Goal: Find contact information: Find contact information

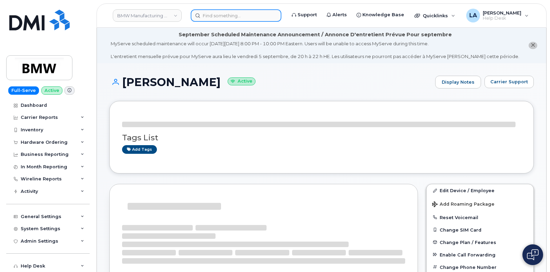
click at [230, 10] on input at bounding box center [236, 15] width 91 height 12
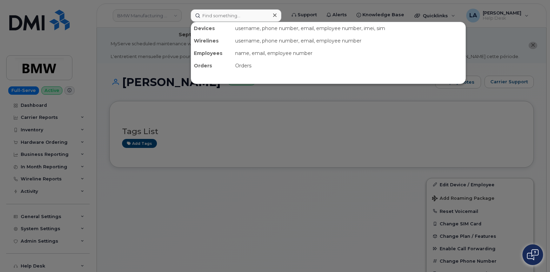
click at [196, 120] on div at bounding box center [275, 136] width 550 height 272
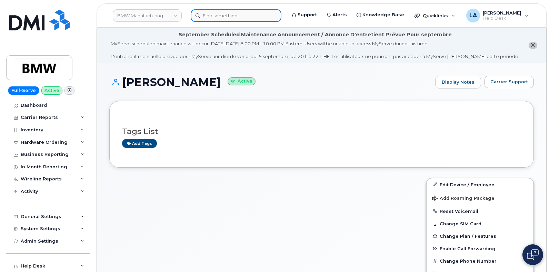
click at [212, 20] on input at bounding box center [236, 15] width 91 height 12
paste input "[PHONE_NUMBER]"
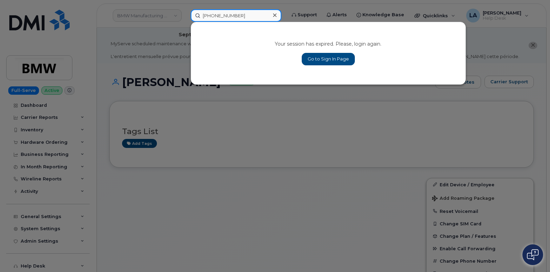
type input "[PHONE_NUMBER]"
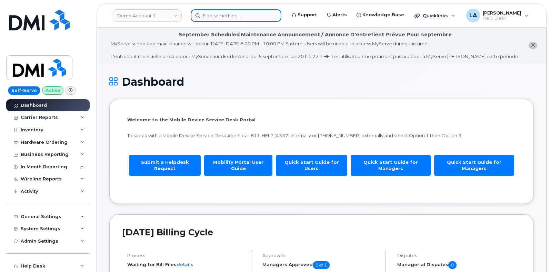
click at [208, 16] on input at bounding box center [236, 15] width 91 height 12
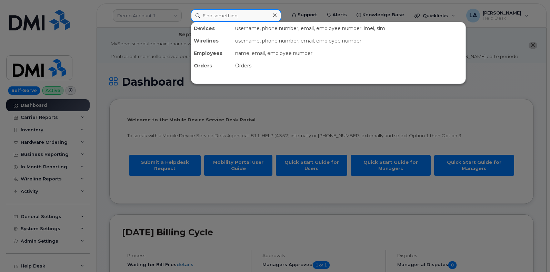
paste input "[PHONE_NUMBER]"
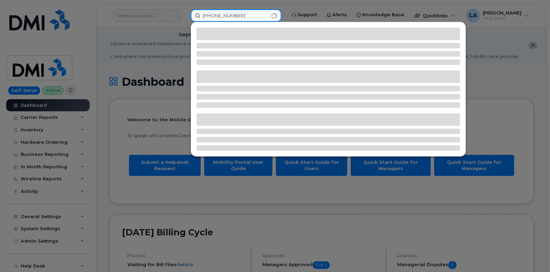
type input "[PHONE_NUMBER]"
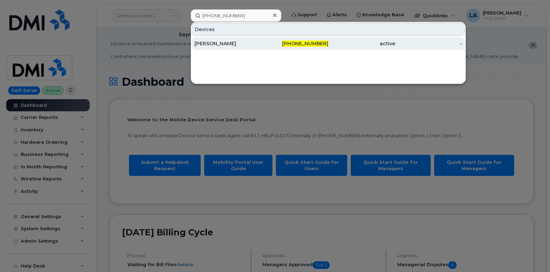
click at [220, 41] on div "[PERSON_NAME]" at bounding box center [228, 43] width 67 height 7
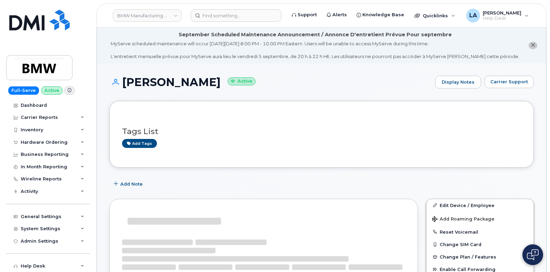
click at [527, 42] on li "September Scheduled Maintenance Announcement / Annonce D'entretient Prévue Pour…" at bounding box center [322, 46] width 450 height 36
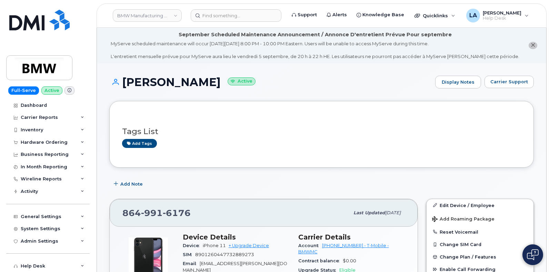
click at [532, 44] on icon "close notification" at bounding box center [533, 45] width 4 height 4
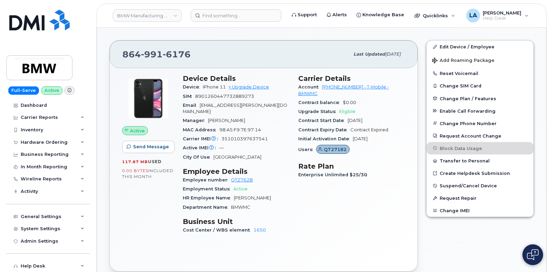
scroll to position [103, 0]
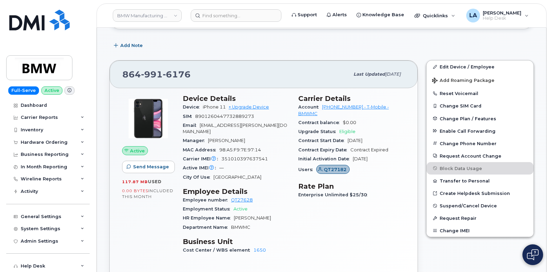
click at [233, 124] on span "zeb.anderson@bmwmc.com" at bounding box center [235, 127] width 105 height 11
click at [262, 123] on span "zeb.anderson@bmwmc.com" at bounding box center [235, 127] width 105 height 11
click at [267, 127] on div "Email zeb.anderson@bmwmc.com" at bounding box center [236, 129] width 107 height 16
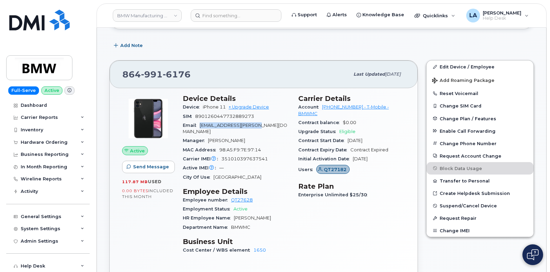
drag, startPoint x: 271, startPoint y: 122, endPoint x: 199, endPoint y: 126, distance: 71.5
click at [199, 126] on div "Email zeb.anderson@bmwmc.com" at bounding box center [236, 129] width 107 height 16
copy span "zeb.anderson@bmwmc.com"
drag, startPoint x: 276, startPoint y: 212, endPoint x: 234, endPoint y: 211, distance: 41.8
click at [234, 213] on div "HR Employee Name Zeb Anderson" at bounding box center [236, 217] width 107 height 9
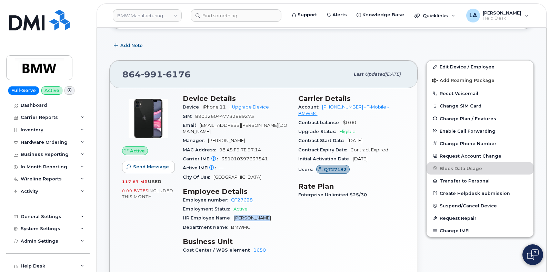
copy span "[PERSON_NAME]"
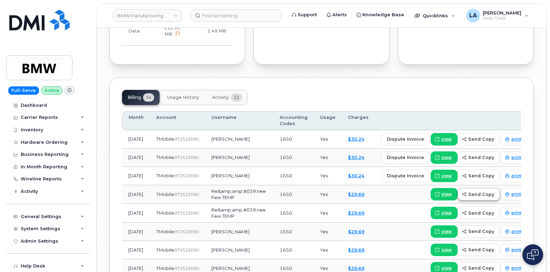
scroll to position [820, 0]
